Goal: Transaction & Acquisition: Purchase product/service

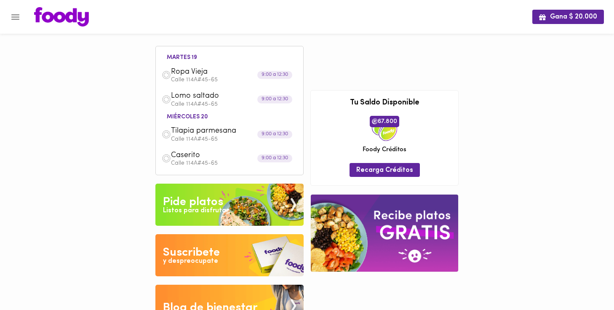
click at [13, 17] on icon "Menu" at bounding box center [15, 16] width 8 height 5
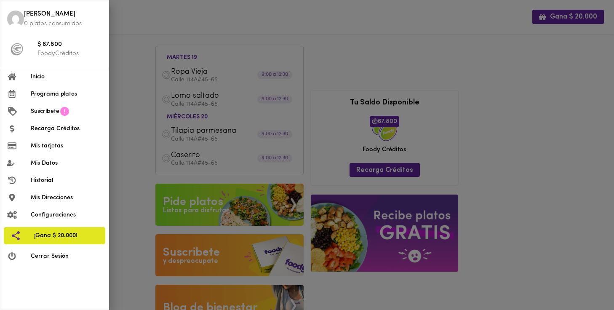
click at [37, 73] on span "Inicio" at bounding box center [66, 76] width 71 height 9
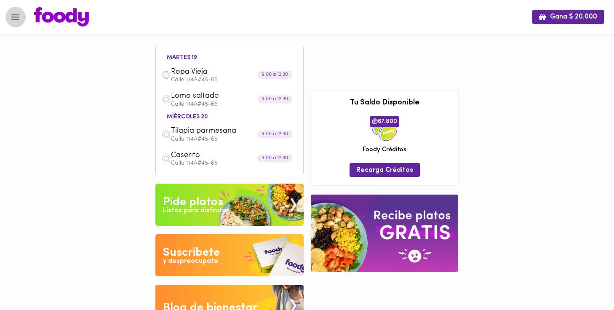
click at [15, 19] on icon "Menu" at bounding box center [15, 17] width 11 height 11
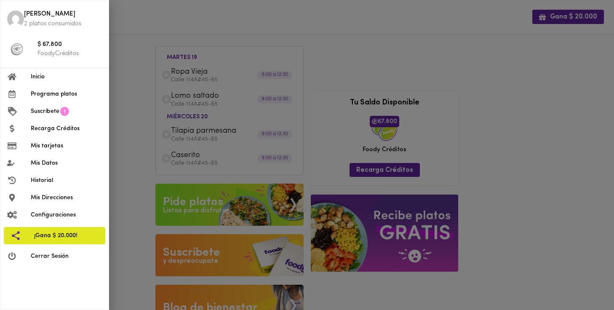
click at [539, 208] on div at bounding box center [307, 155] width 614 height 310
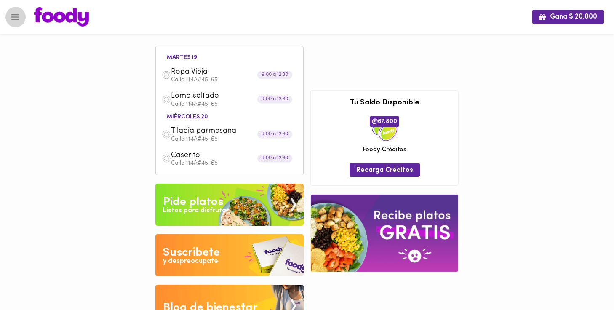
click at [16, 18] on icon "Menu" at bounding box center [15, 17] width 11 height 11
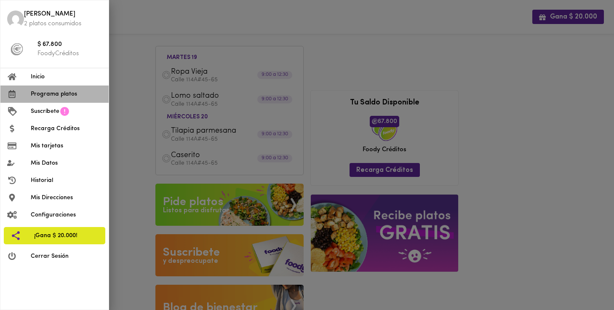
click at [55, 93] on span "Programa platos" at bounding box center [66, 94] width 71 height 9
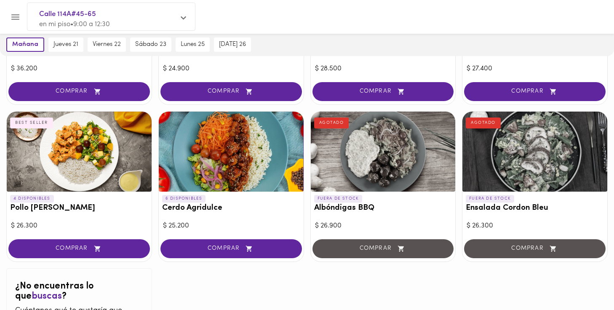
scroll to position [794, 0]
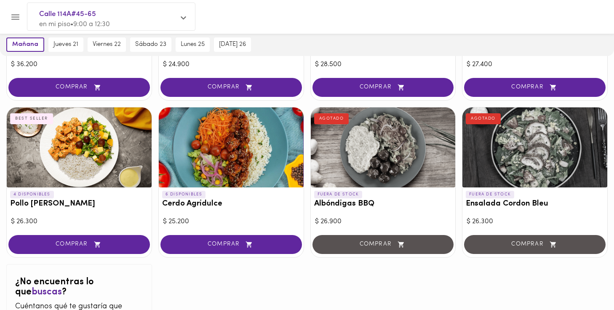
click at [16, 19] on icon "Menu" at bounding box center [15, 16] width 8 height 5
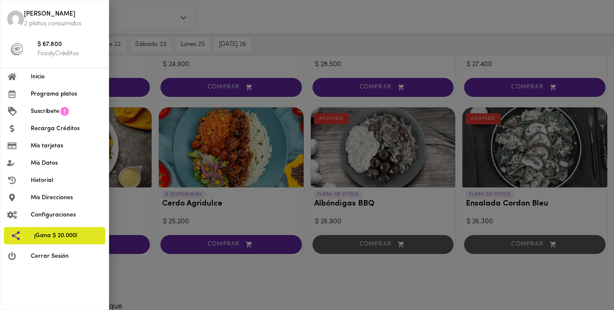
click at [58, 125] on span "Recarga Créditos" at bounding box center [66, 128] width 71 height 9
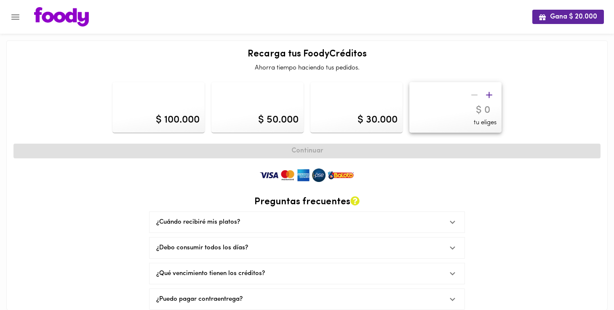
click at [472, 97] on div at bounding box center [481, 95] width 29 height 15
click at [482, 111] on input "number" at bounding box center [455, 110] width 82 height 12
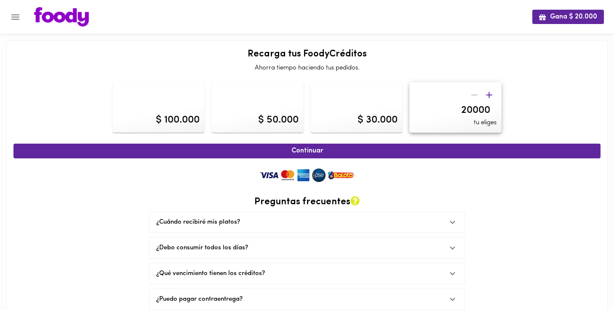
type input "200000"
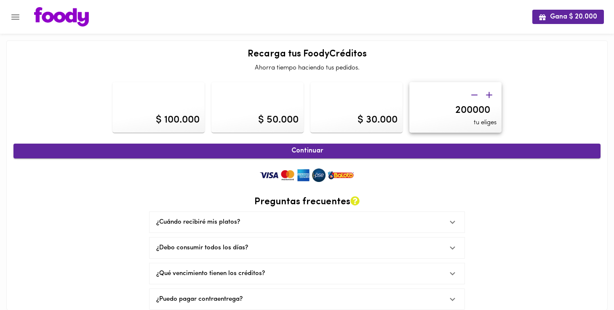
click at [311, 147] on button "Continuar" at bounding box center [306, 151] width 587 height 15
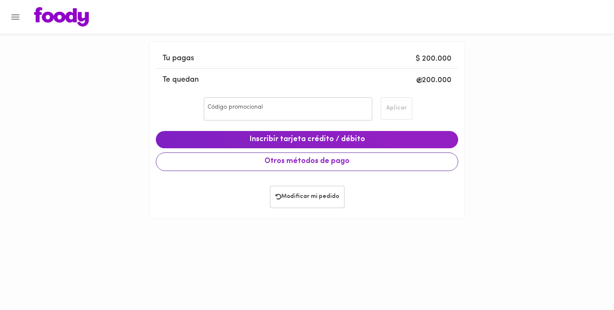
click at [318, 165] on span "Otros métodos de pago" at bounding box center [307, 161] width 288 height 9
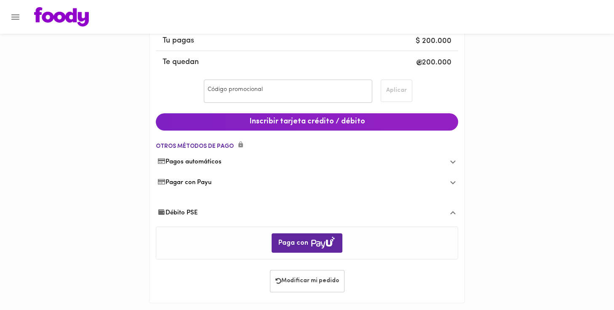
scroll to position [23, 0]
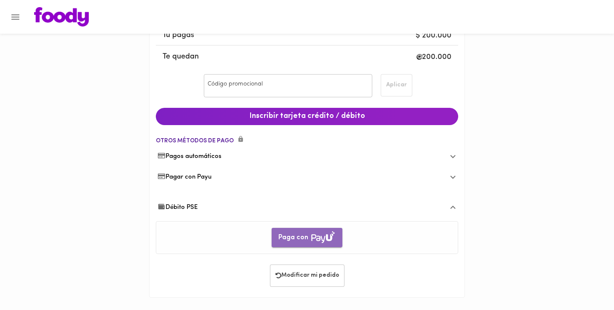
click at [302, 235] on span "Paga con" at bounding box center [306, 237] width 57 height 13
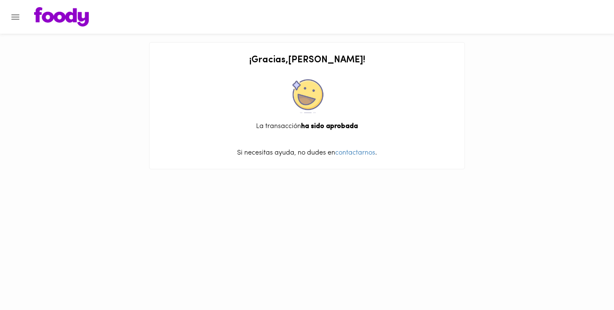
click at [17, 21] on icon "Menu" at bounding box center [15, 17] width 11 height 11
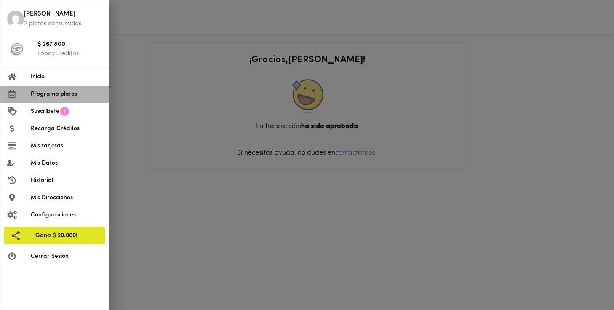
click at [56, 90] on span "Programa platos" at bounding box center [66, 94] width 71 height 9
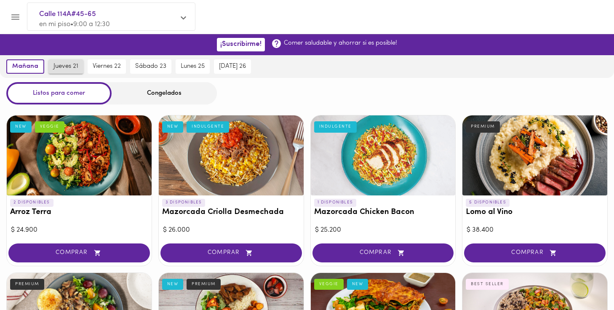
click at [73, 68] on span "jueves 21" at bounding box center [65, 67] width 25 height 8
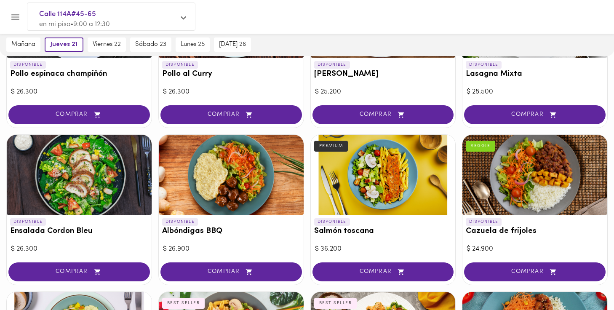
scroll to position [609, 0]
